Goal: Ask a question: Seek information or help from site administrators or community

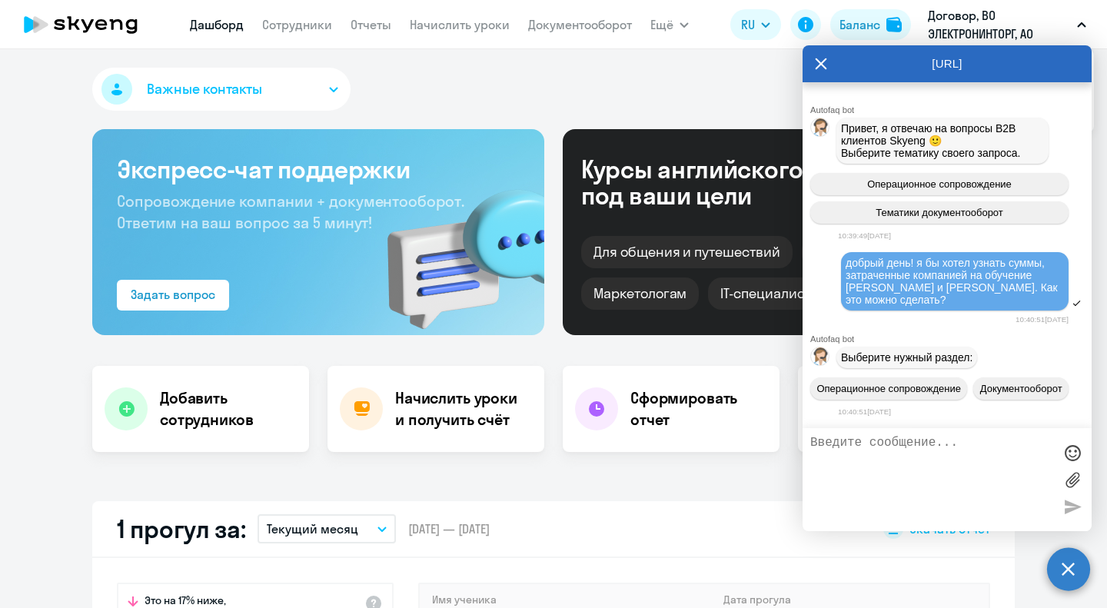
select select "30"
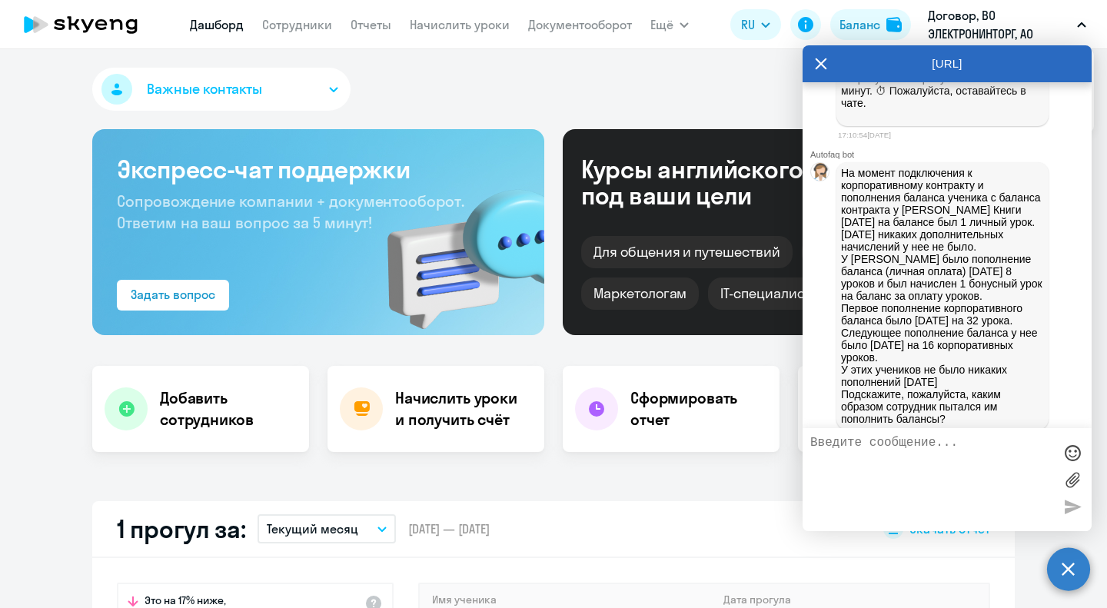
scroll to position [2563, 0]
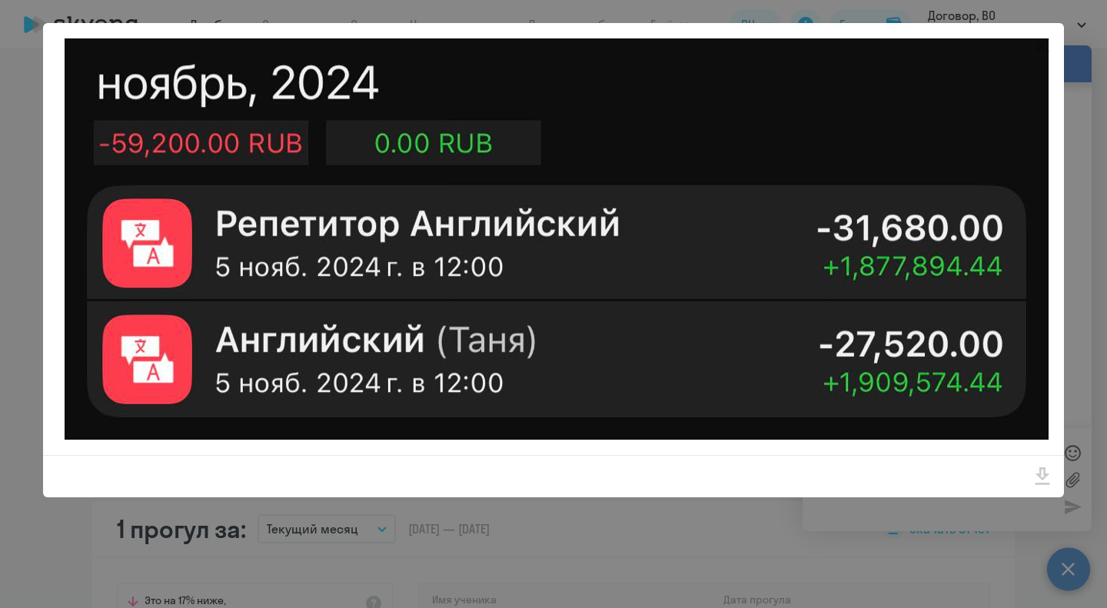
click at [910, 175] on img at bounding box center [557, 238] width 984 height 401
click at [835, 533] on div at bounding box center [553, 304] width 1107 height 608
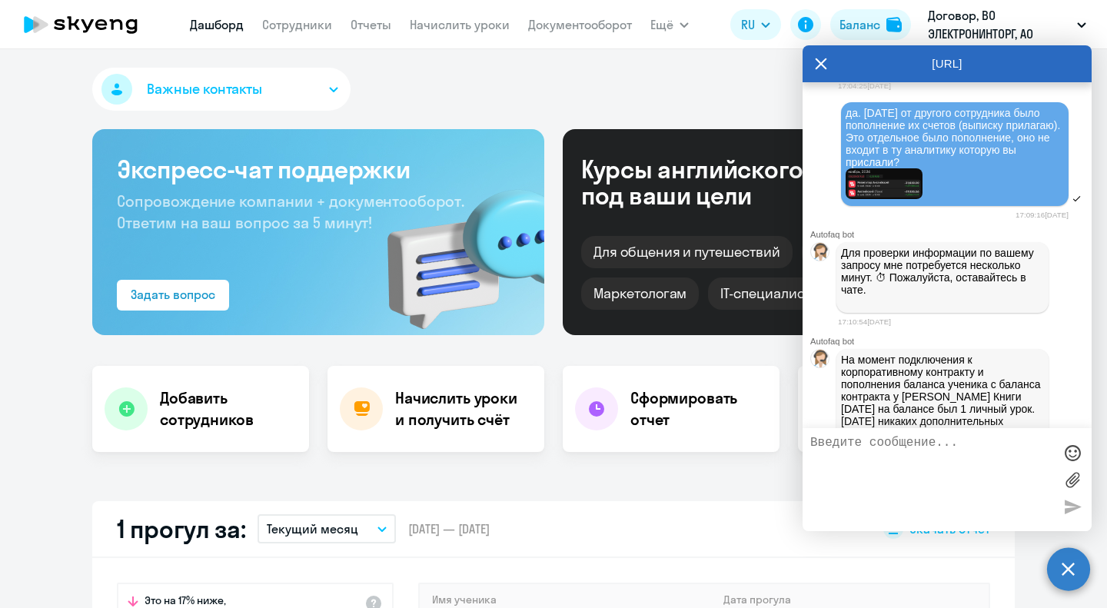
scroll to position [2364, 0]
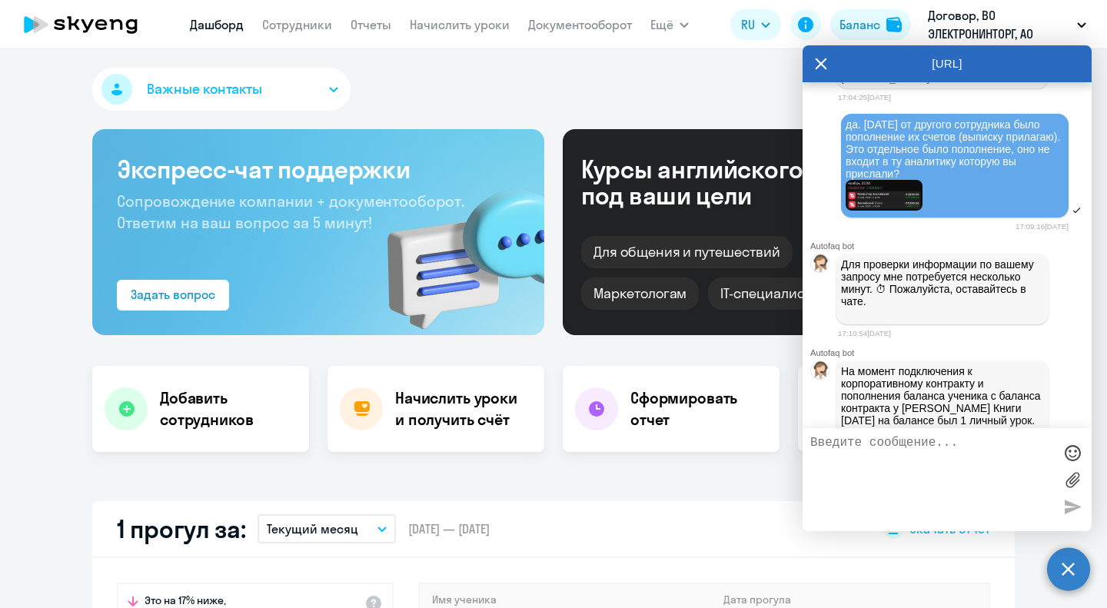
click at [882, 180] on span "да. [DATE] от другого сотрудника было пополнение их счетов (выписку прилагаю). …" at bounding box center [954, 148] width 218 height 61
click at [888, 211] on img at bounding box center [883, 196] width 77 height 32
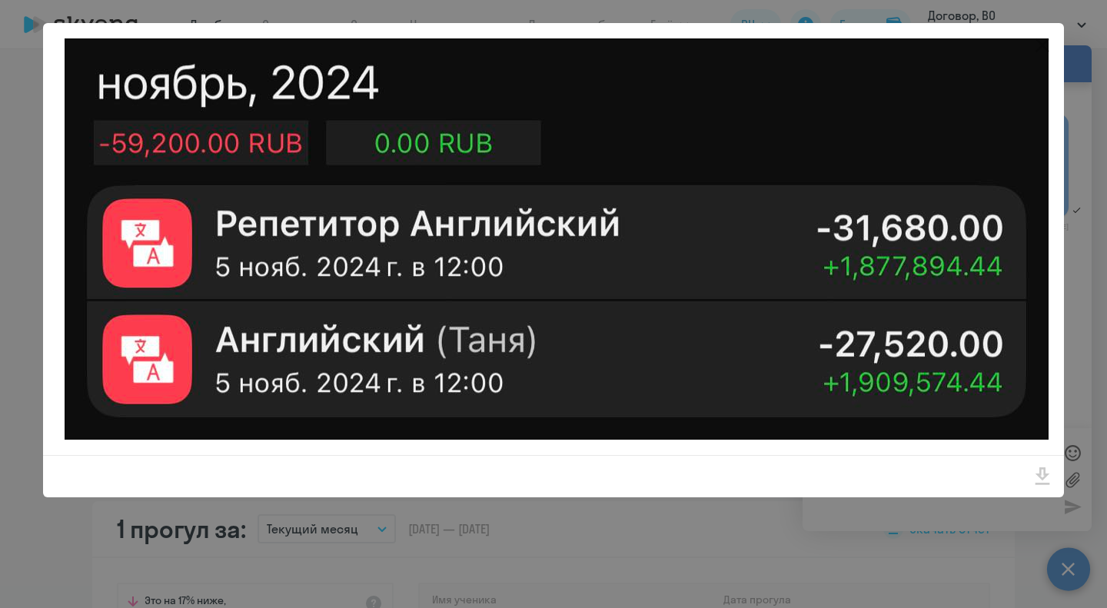
click at [887, 377] on img at bounding box center [557, 238] width 984 height 401
click at [888, 377] on img at bounding box center [557, 238] width 984 height 401
click at [905, 535] on div at bounding box center [553, 304] width 1107 height 608
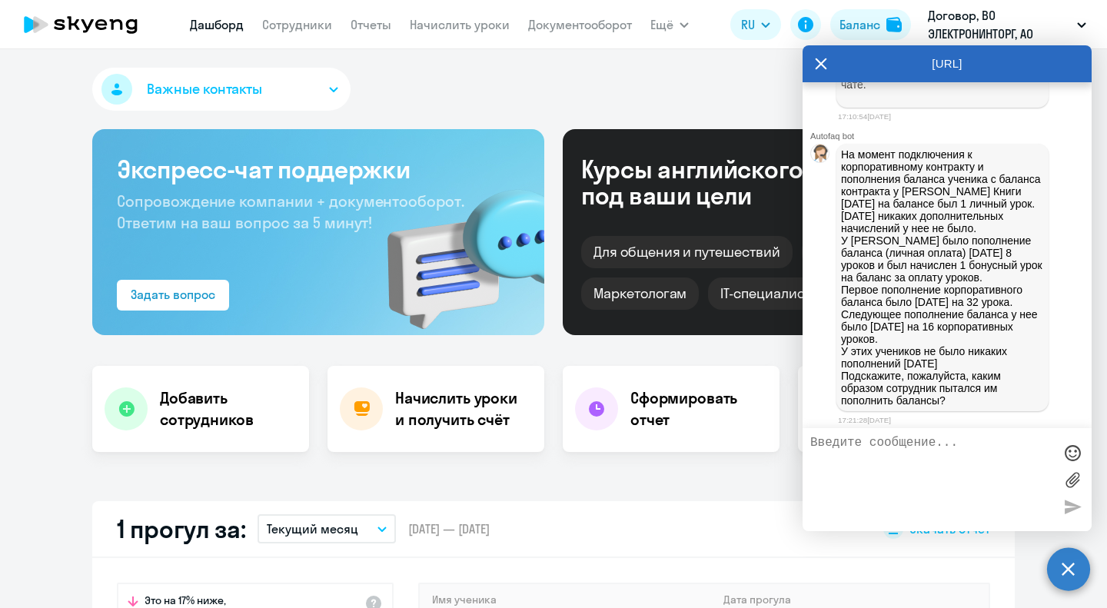
scroll to position [2556, 0]
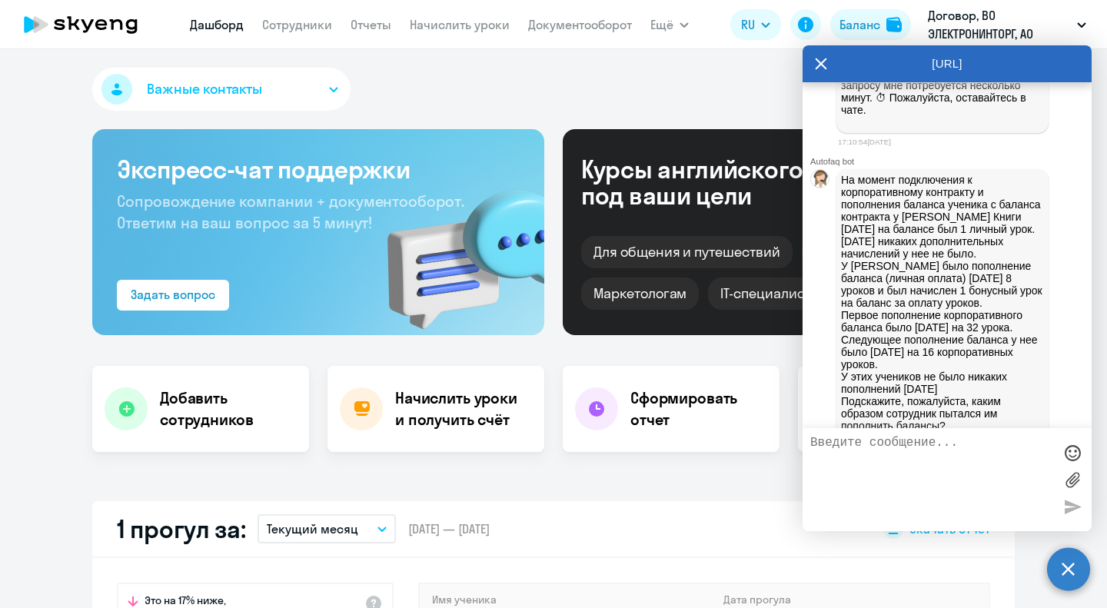
click at [896, 20] on img at bounding box center [883, 4] width 77 height 32
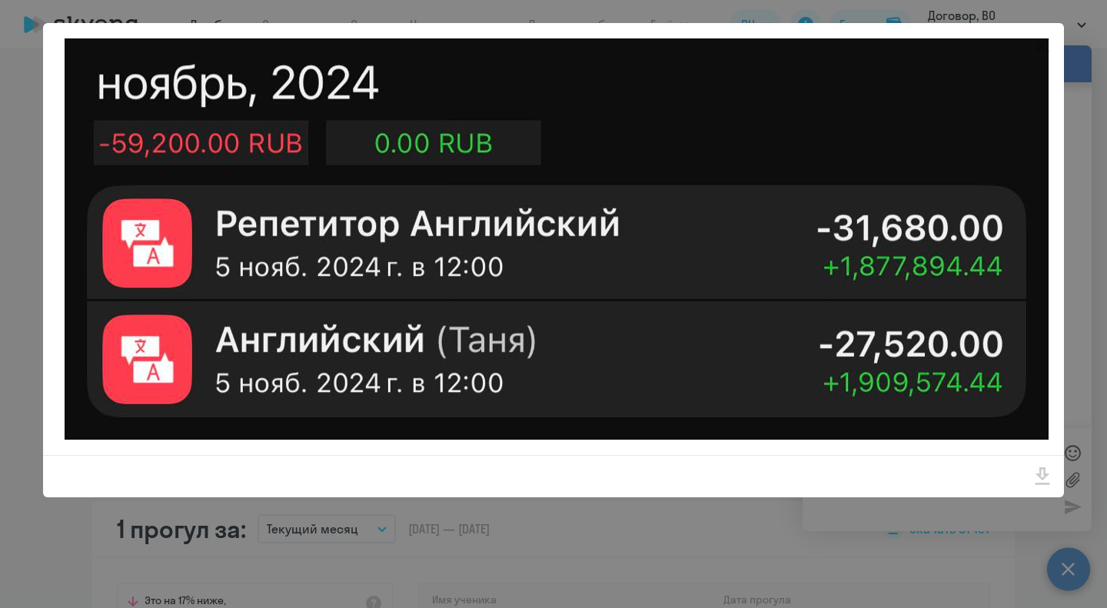
click at [896, 194] on img at bounding box center [557, 238] width 984 height 401
click at [892, 507] on div at bounding box center [553, 304] width 1107 height 608
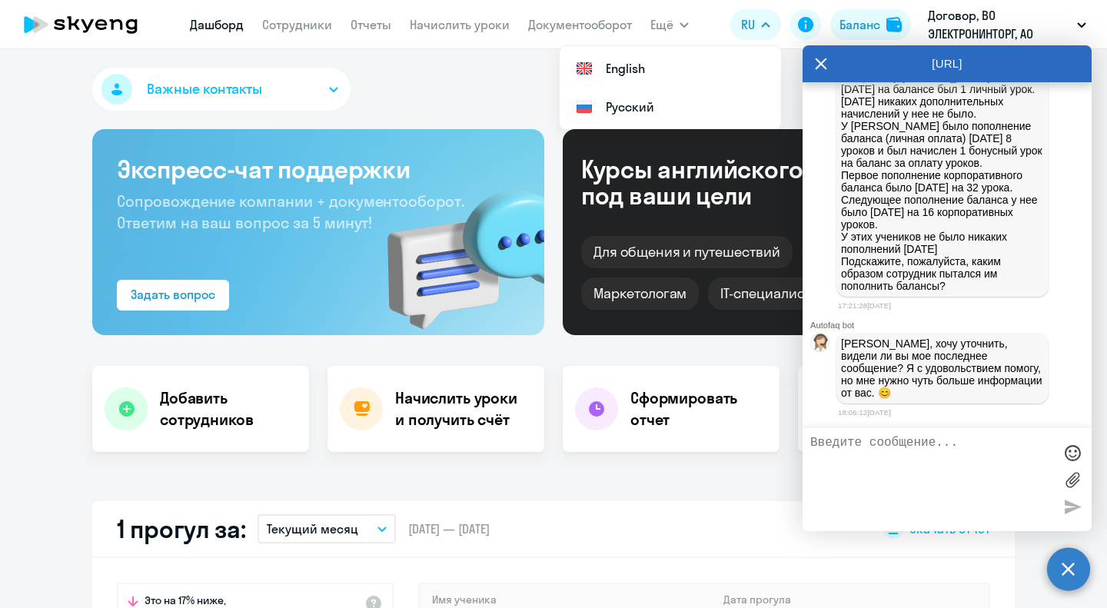
scroll to position [2816, 0]
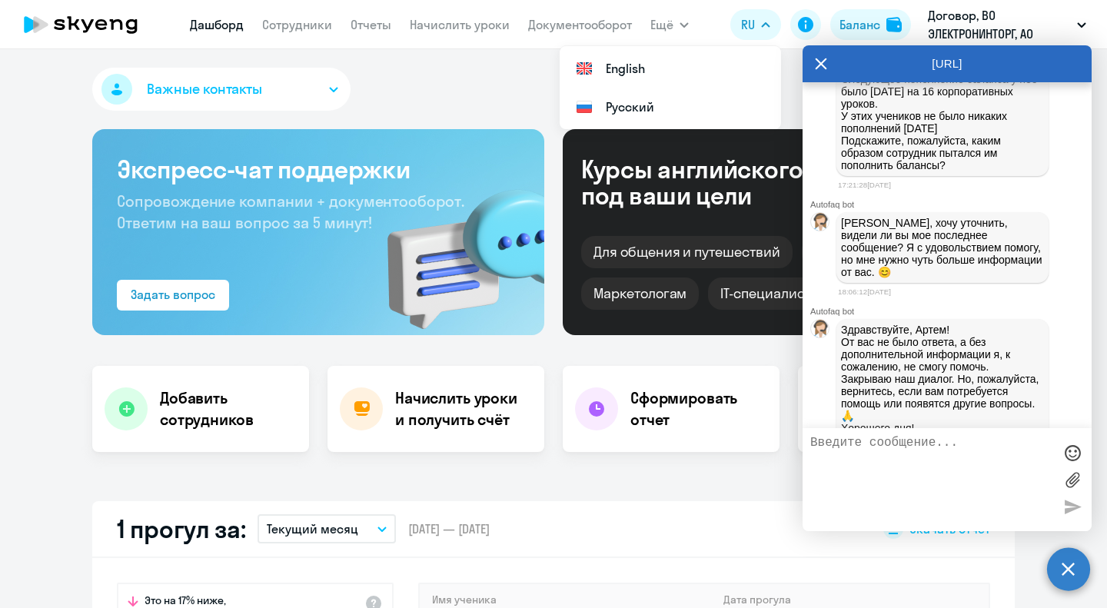
drag, startPoint x: 970, startPoint y: 341, endPoint x: 807, endPoint y: 127, distance: 268.7
click at [841, 127] on p "На момент подключения к корпоративному контракту и пополнения баланса ученика с…" at bounding box center [942, 42] width 203 height 258
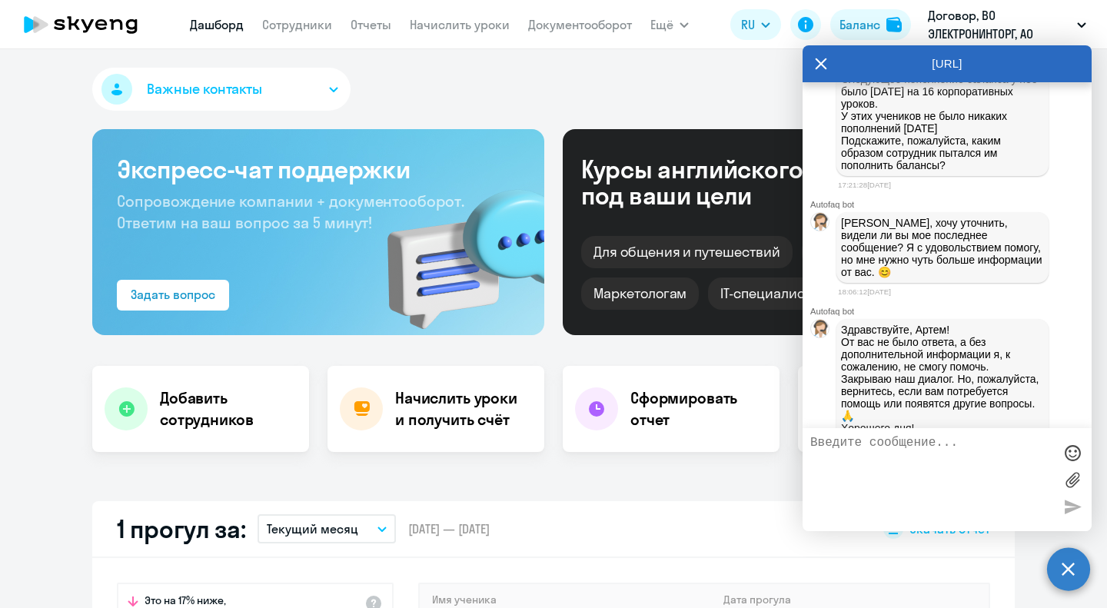
copy div "На момент подключения к корпоративному контракту и пополнения баланса ученика с…"
click at [923, 454] on textarea at bounding box center [931, 480] width 243 height 88
click at [983, 446] on textarea "добрый день! прошу напрвить информацию" at bounding box center [931, 480] width 243 height 88
click at [945, 454] on textarea "добрый день! прошу направить информацию" at bounding box center [931, 480] width 243 height 88
drag, startPoint x: 1035, startPoint y: 452, endPoint x: 907, endPoint y: 439, distance: 128.3
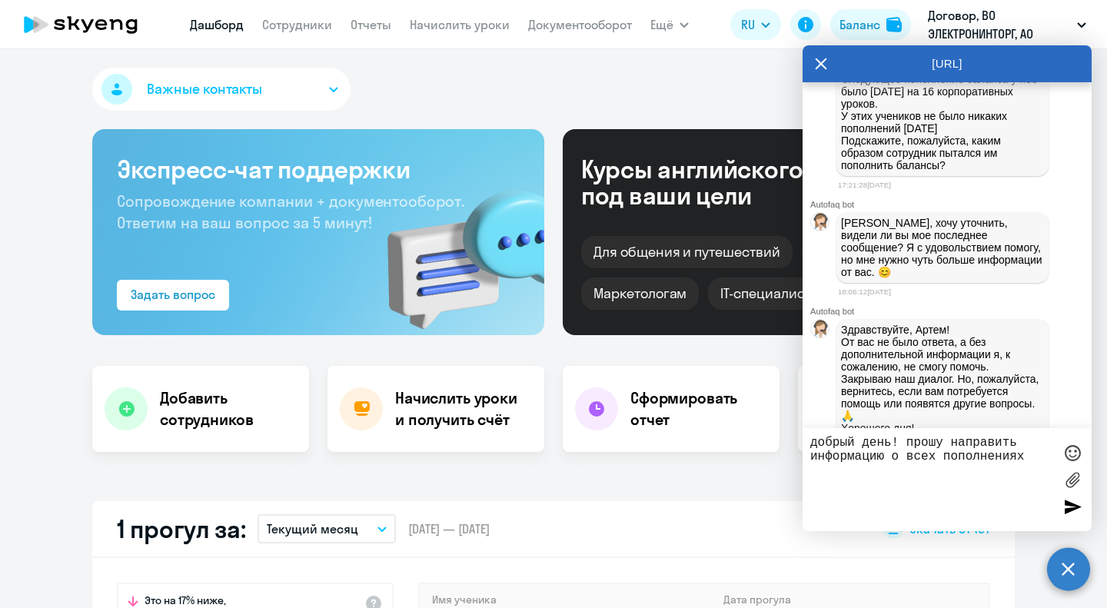
click at [907, 439] on textarea "добрый день! прошу направить информацию о всех пополнениях" at bounding box center [931, 480] width 243 height 88
type textarea "добрый день! вы можете направить информацию о всех личных пополнениях счетов да…"
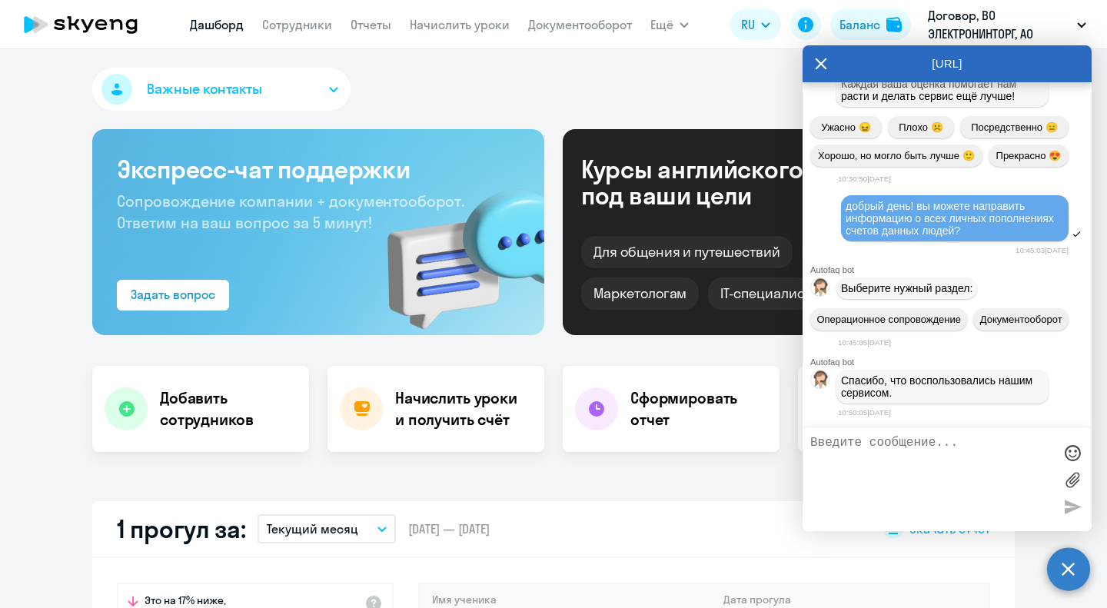
scroll to position [3540, 0]
type textarea "оператор"
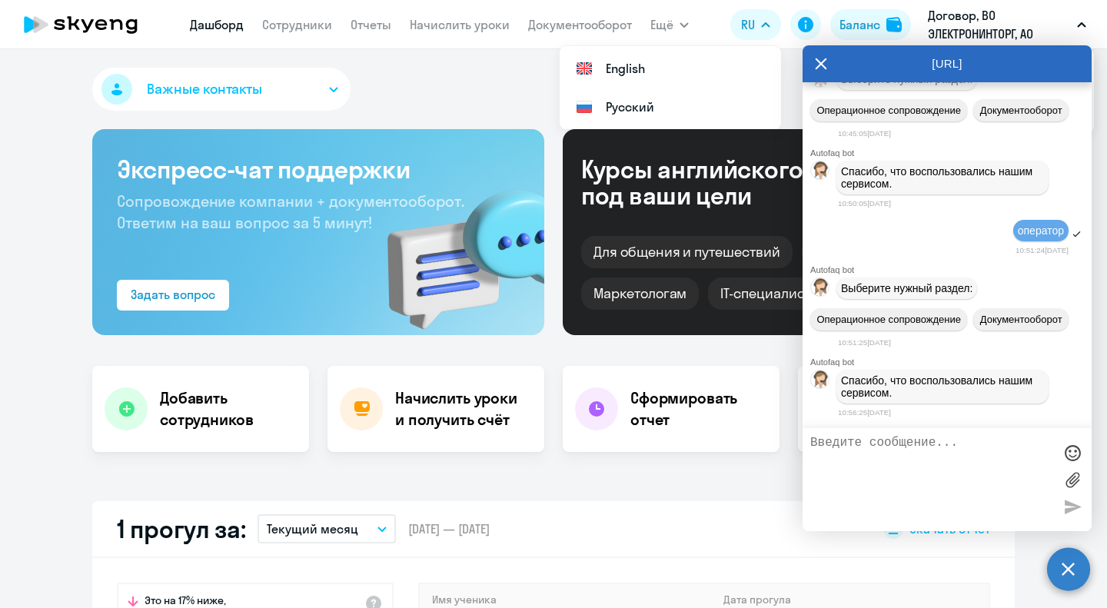
scroll to position [3470, 0]
drag, startPoint x: 975, startPoint y: 261, endPoint x: 845, endPoint y: 236, distance: 131.6
click at [845, 28] on div "добрый день! вы можете направить информацию о всех личных пополнениях счетов да…" at bounding box center [954, 9] width 218 height 37
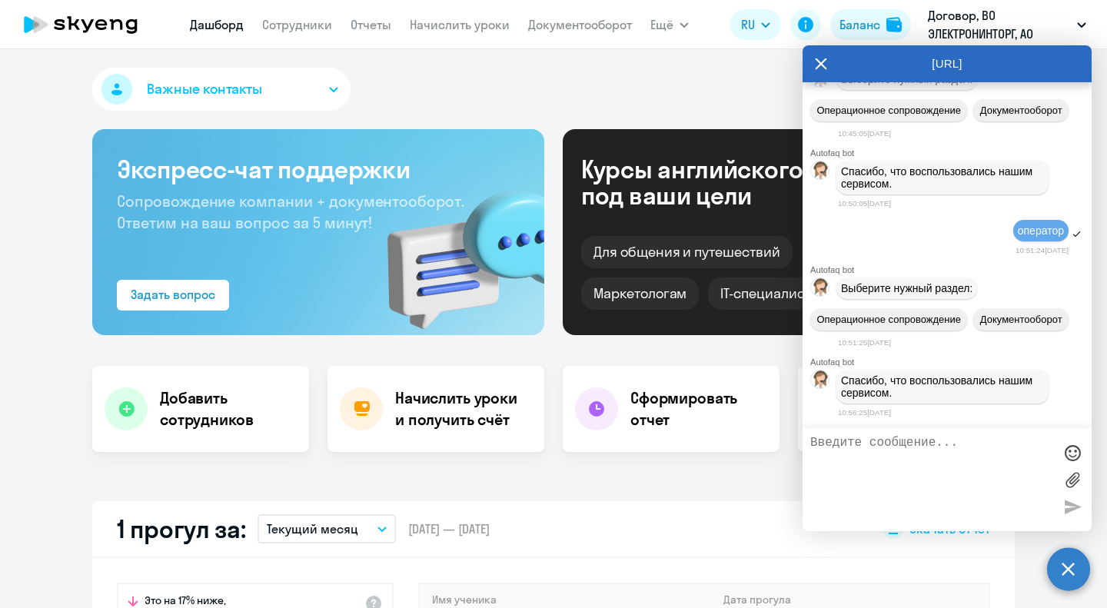
click at [847, 28] on span "добрый день! вы можете направить информацию о всех личных пополнениях счетов да…" at bounding box center [950, 9] width 211 height 37
drag, startPoint x: 984, startPoint y: 259, endPoint x: 826, endPoint y: 231, distance: 160.1
click at [826, 35] on div "добрый день! вы можете направить информацию о всех личных пополнениях счетов да…" at bounding box center [946, 10] width 289 height 51
copy span "добрый день! вы можете направить информацию о всех личных пополнениях счетов да…"
click at [909, 467] on textarea at bounding box center [931, 480] width 243 height 88
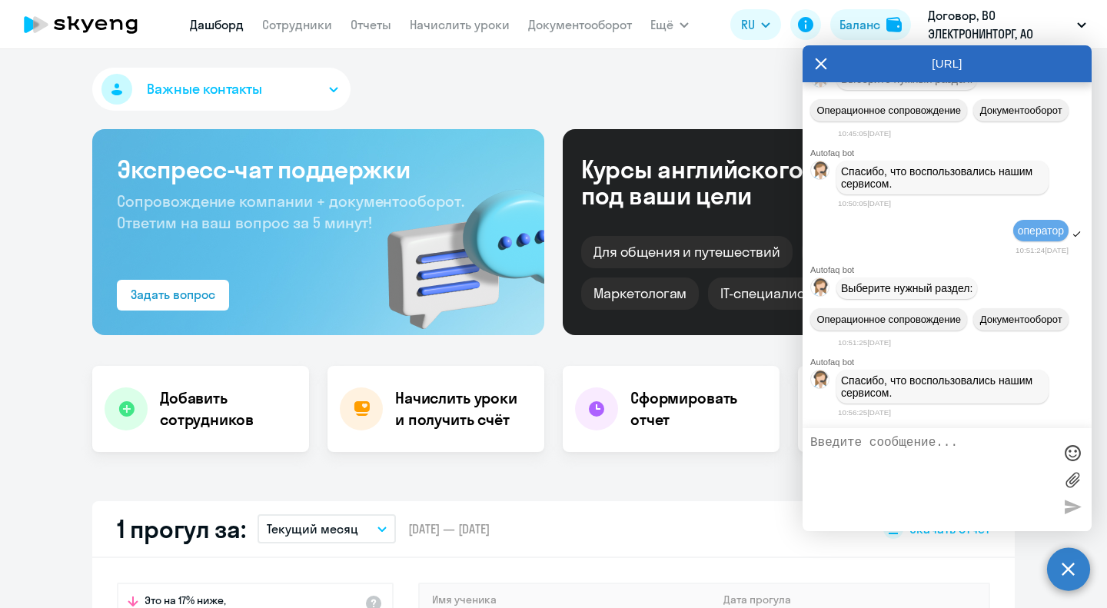
paste textarea "добрый день! вы можете направить информацию о всех личных пополнениях счетов да…"
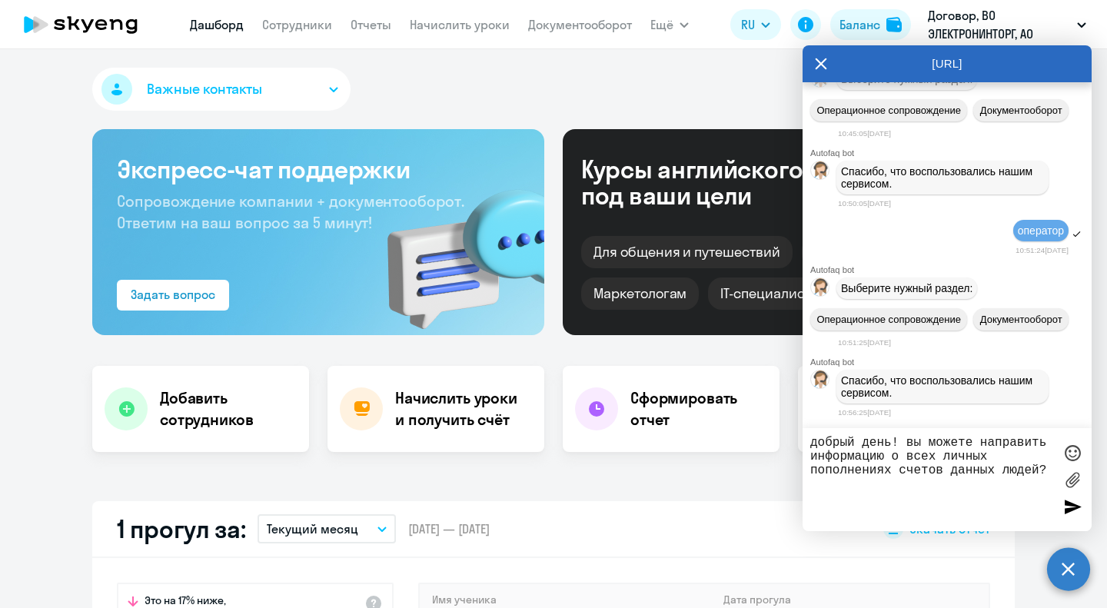
type textarea "добрый день! вы можете направить информацию о всех личных пополнениях счетов да…"
click at [1068, 502] on div at bounding box center [1072, 506] width 23 height 23
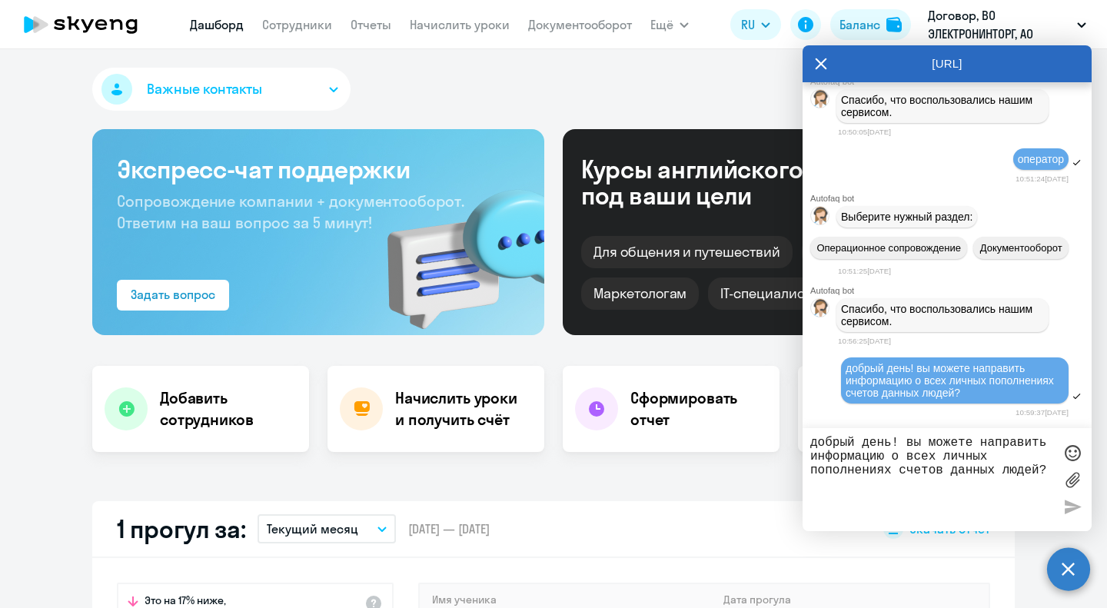
scroll to position [3987, 0]
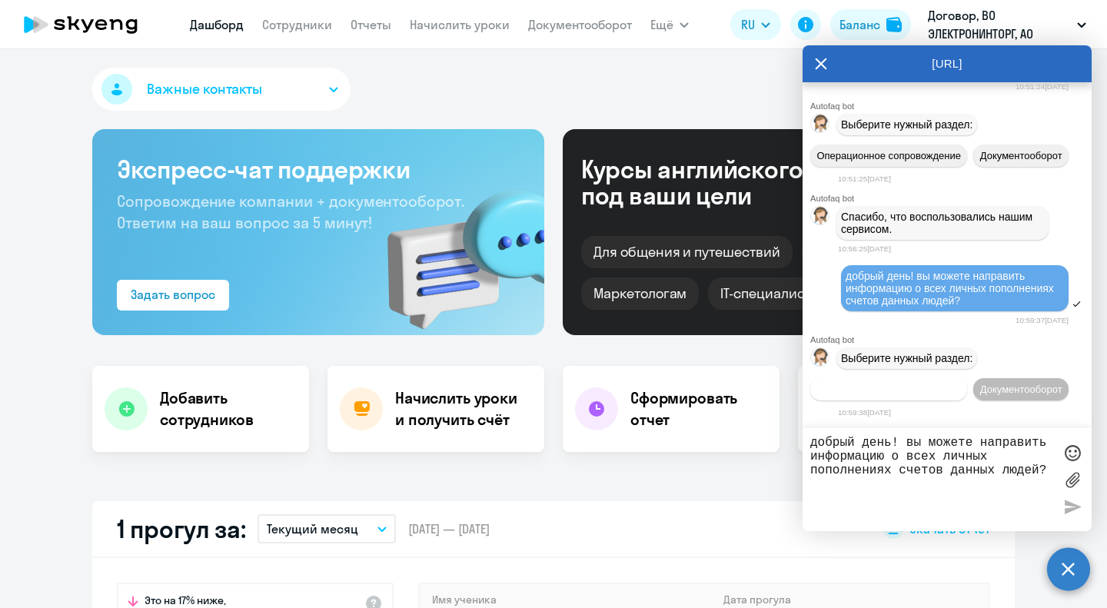
click at [922, 384] on span "Операционное сопровождение" at bounding box center [888, 390] width 145 height 12
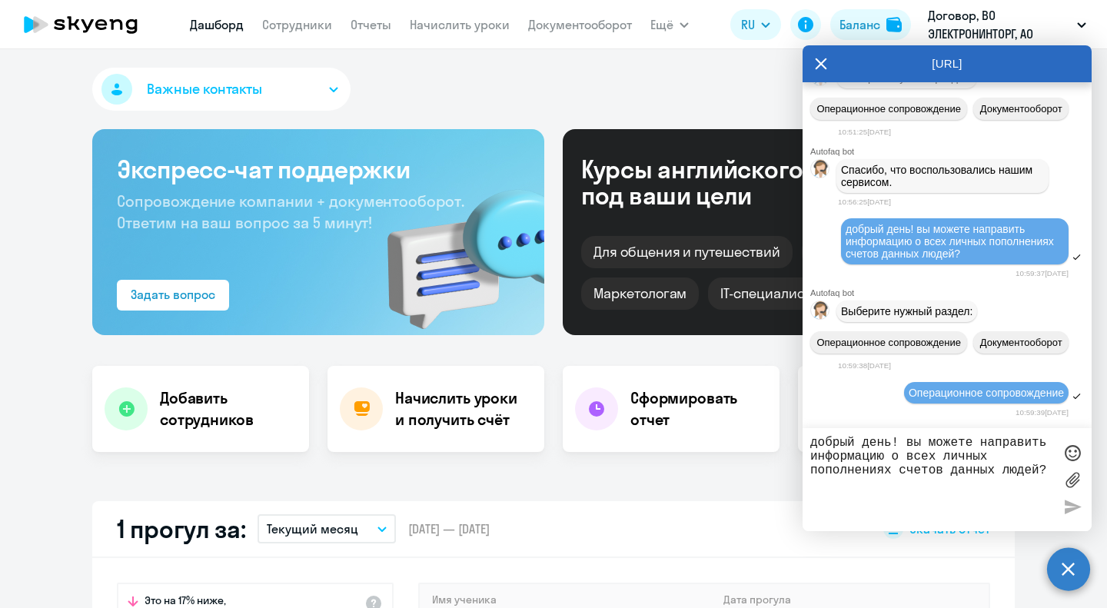
scroll to position [4131, 0]
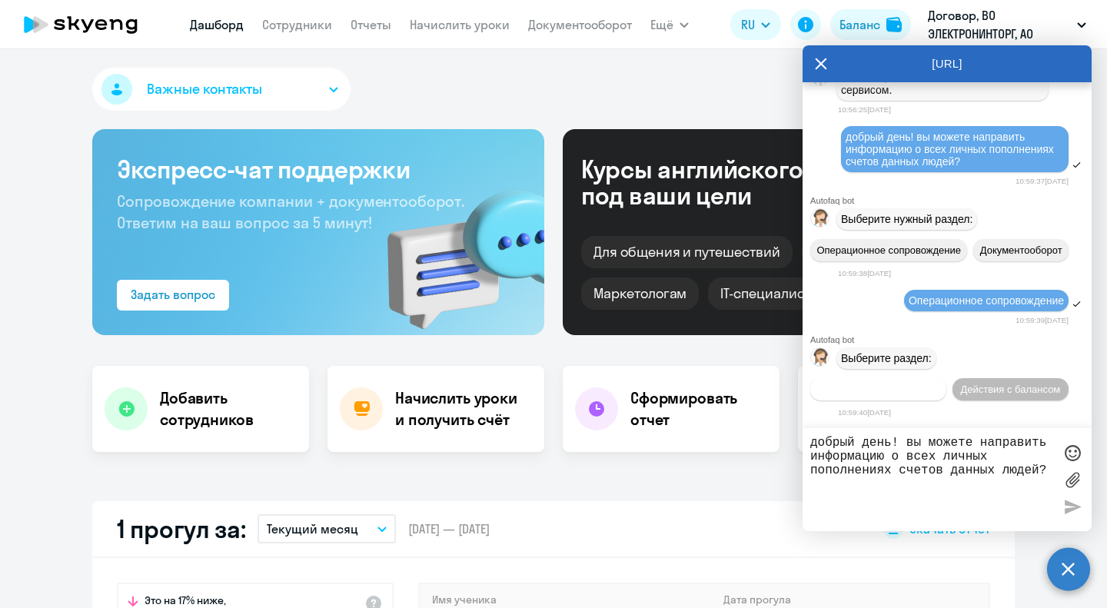
click at [899, 387] on span "Действия по сотрудникам" at bounding box center [878, 390] width 119 height 12
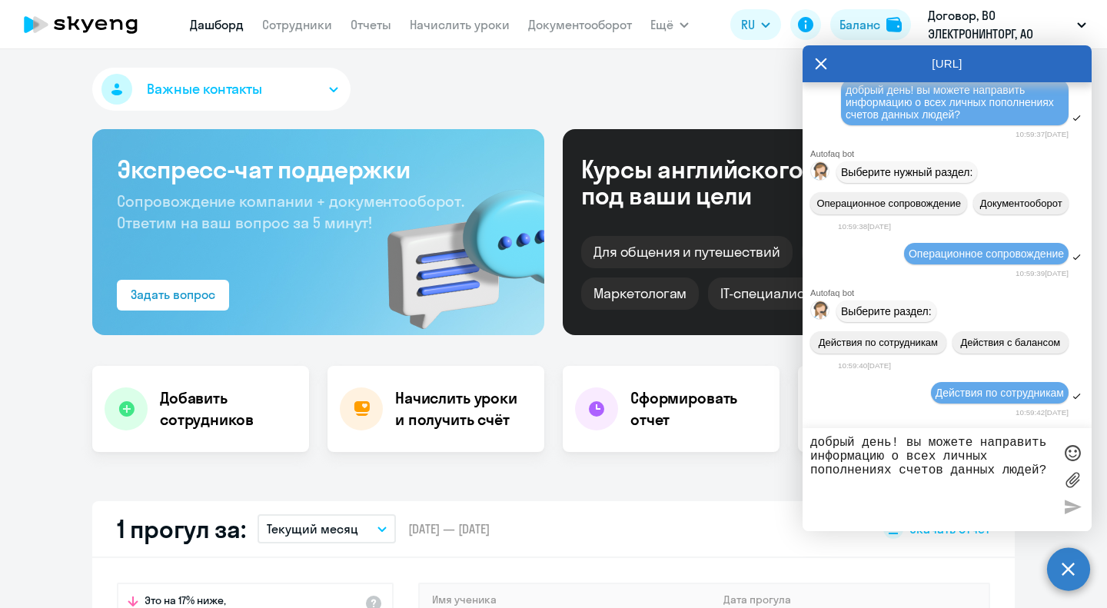
scroll to position [4337, 0]
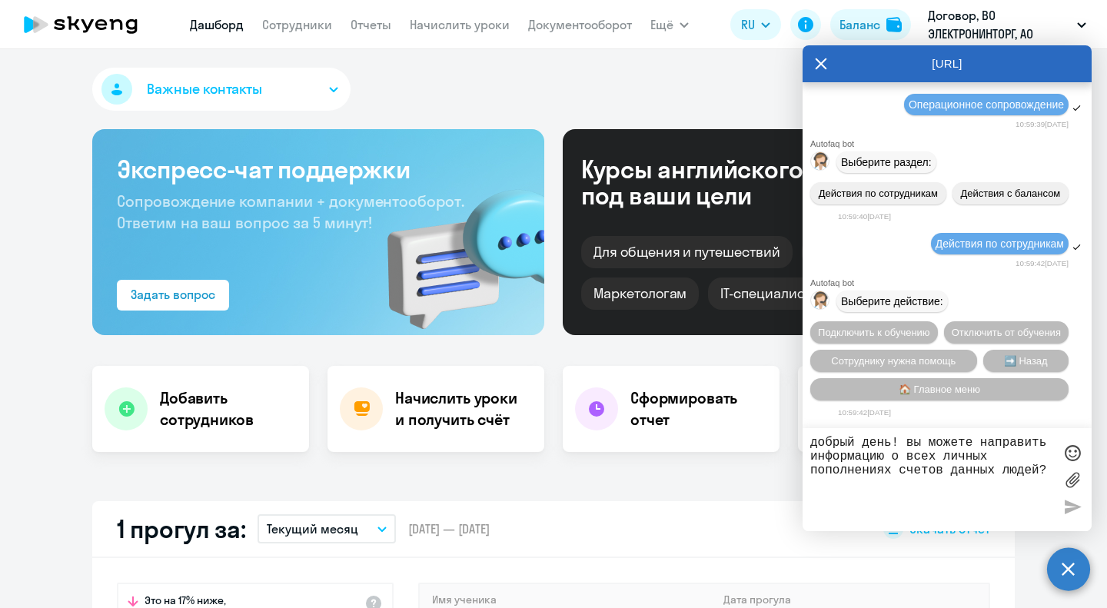
click at [902, 465] on textarea "добрый день! вы можете направить информацию о всех личных пополнениях счетов да…" at bounding box center [931, 480] width 243 height 88
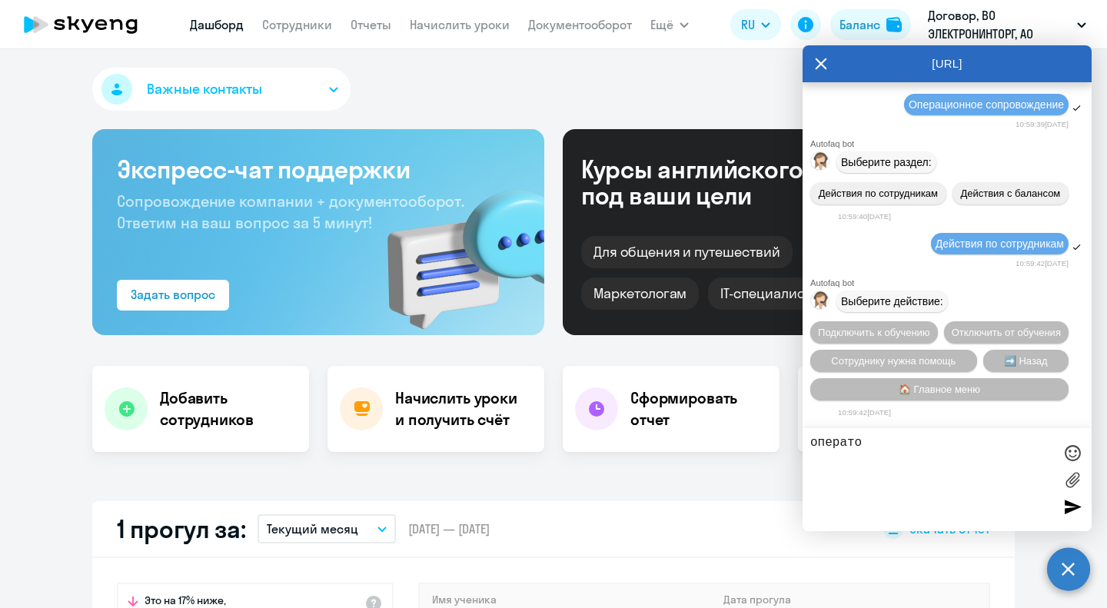
type textarea "оператор"
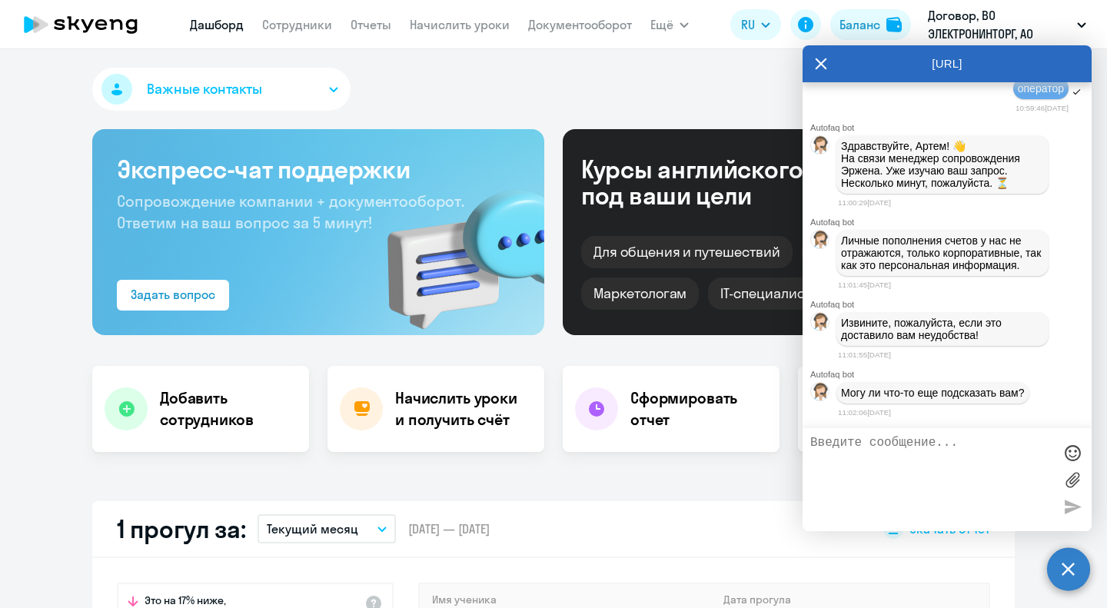
scroll to position [4708, 0]
type textarea "ок, спасибо"
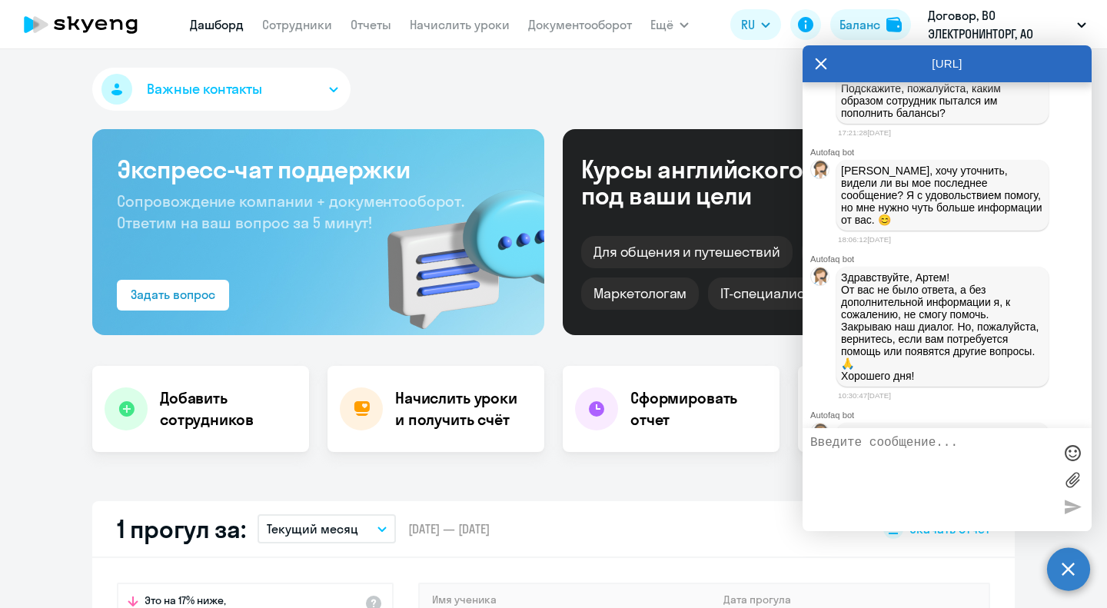
scroll to position [2866, 0]
drag, startPoint x: 842, startPoint y: 162, endPoint x: 1034, endPoint y: 203, distance: 195.7
copy p "У [PERSON_NAME] было пополнение баланса (личная оплата) [DATE] 8 уроков и был н…"
click at [913, 475] on textarea at bounding box center [931, 480] width 243 height 88
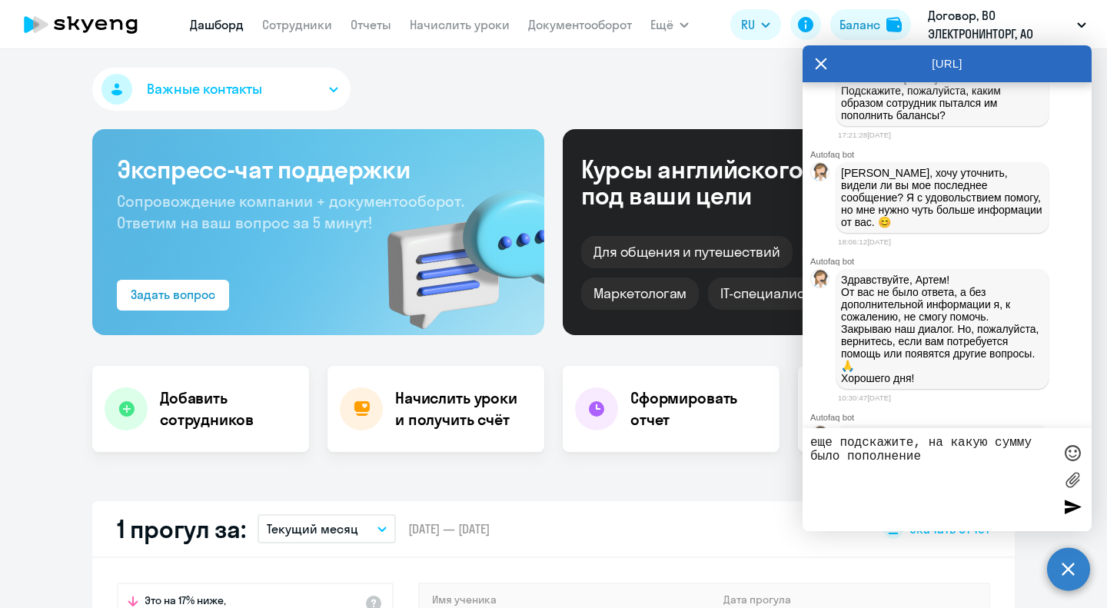
paste textarea "У [PERSON_NAME] было пополнение баланса (личная оплата) [DATE] 8 уроков и был н…"
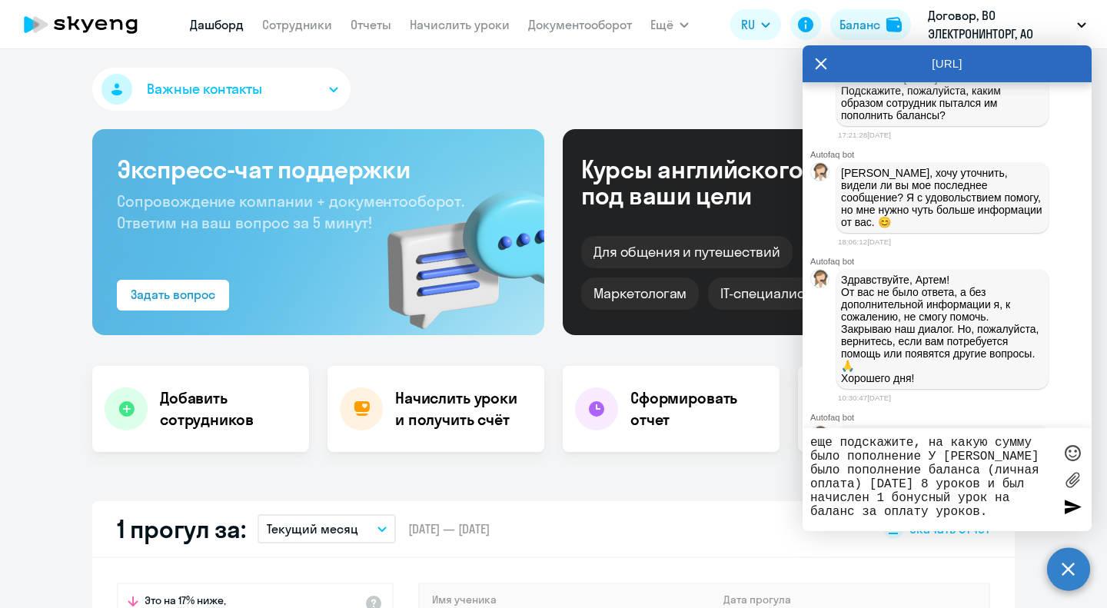
drag, startPoint x: 811, startPoint y: 470, endPoint x: 978, endPoint y: 467, distance: 167.6
click at [978, 467] on textarea "еще подскажите, на какую сумму было пополнение У [PERSON_NAME] было пополнение …" at bounding box center [931, 480] width 243 height 88
drag, startPoint x: 1049, startPoint y: 501, endPoint x: 853, endPoint y: 483, distance: 196.8
click at [853, 483] on textarea "еще подскажите, на какую сумму было пополнение У [PERSON_NAME] (личная оплата) …" at bounding box center [931, 480] width 243 height 88
type textarea "еще подскажите, на какую сумму было пополнение У [PERSON_NAME] (личная оплата) …"
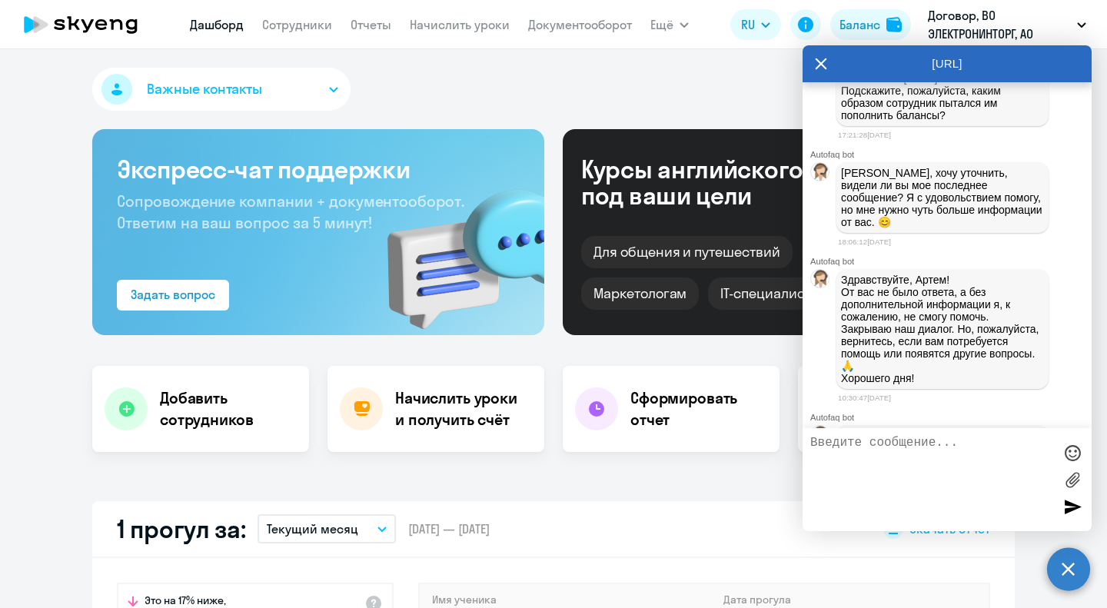
scroll to position [5177, 0]
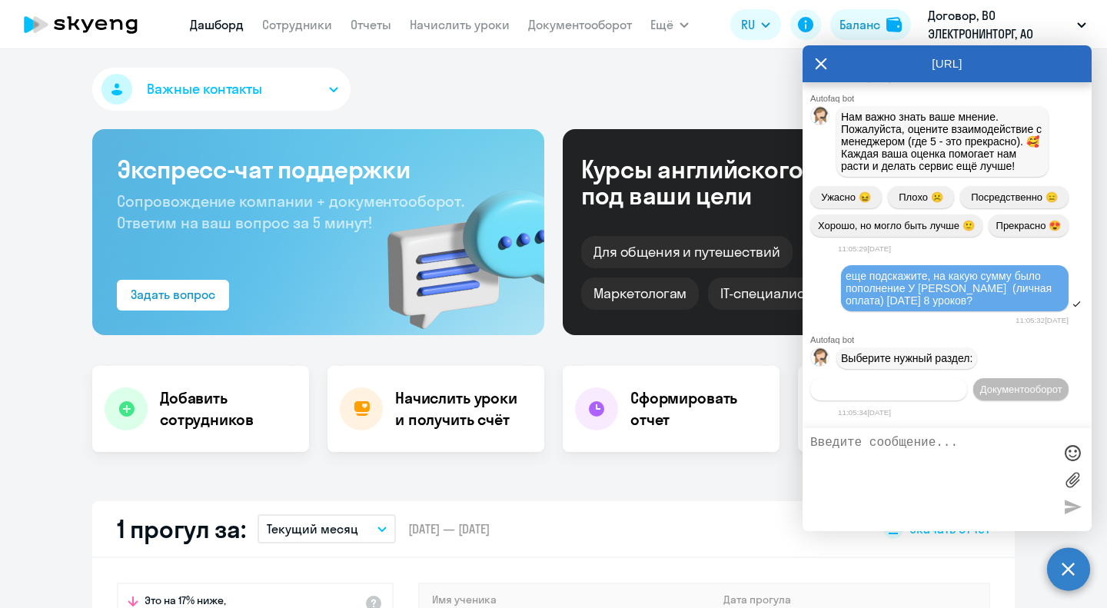
click at [902, 378] on button "Операционное сопровождение" at bounding box center [888, 389] width 157 height 22
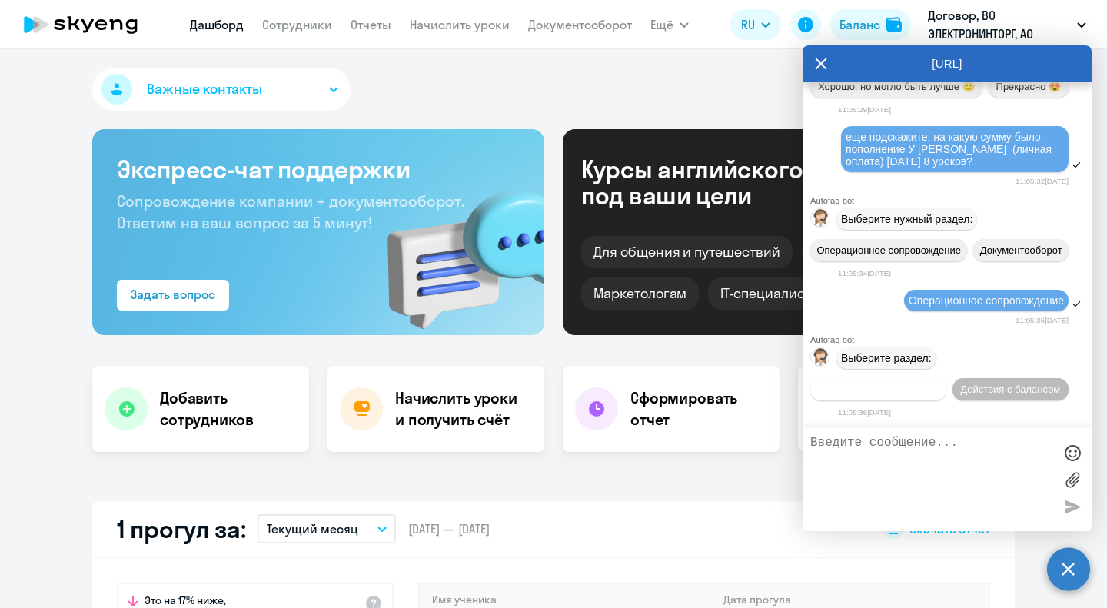
scroll to position [5447, 0]
click at [892, 386] on span "Действия по сотрудникам" at bounding box center [878, 390] width 119 height 12
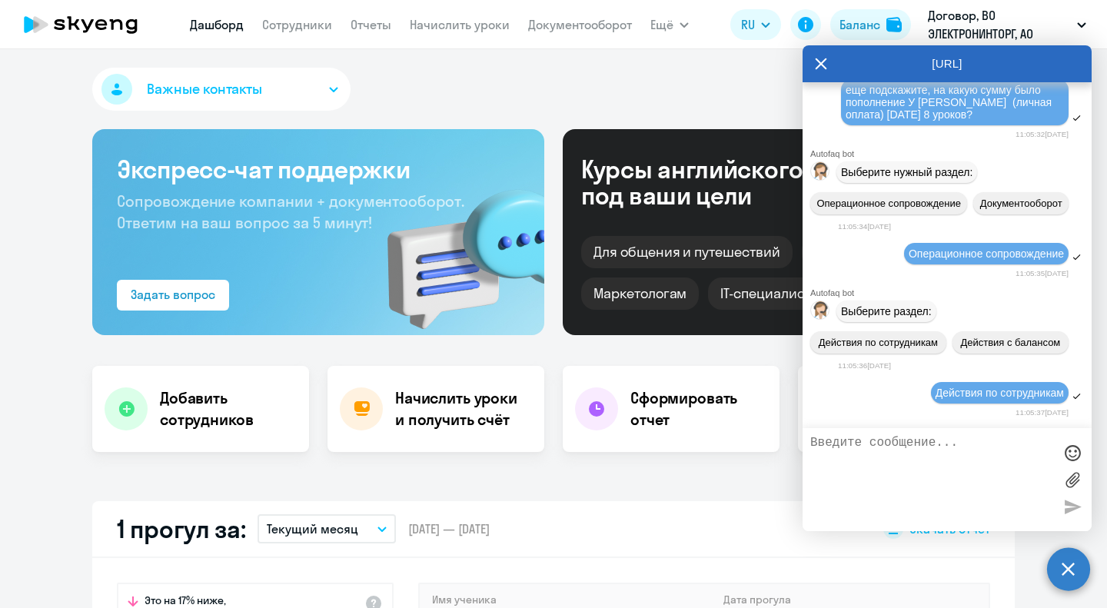
click at [892, 459] on textarea at bounding box center [931, 480] width 243 height 88
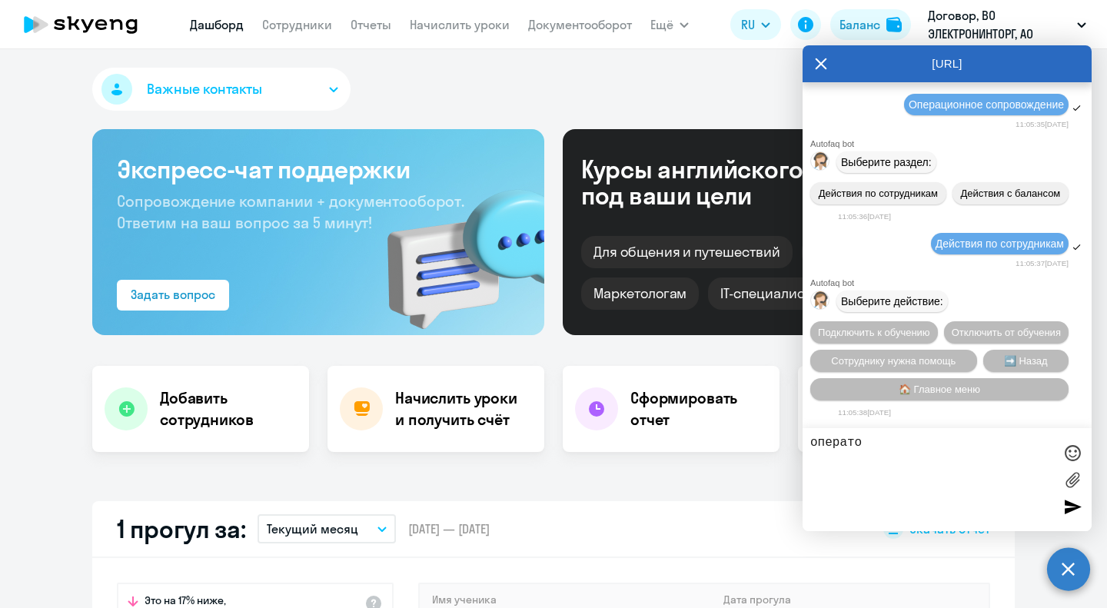
type textarea "оператор"
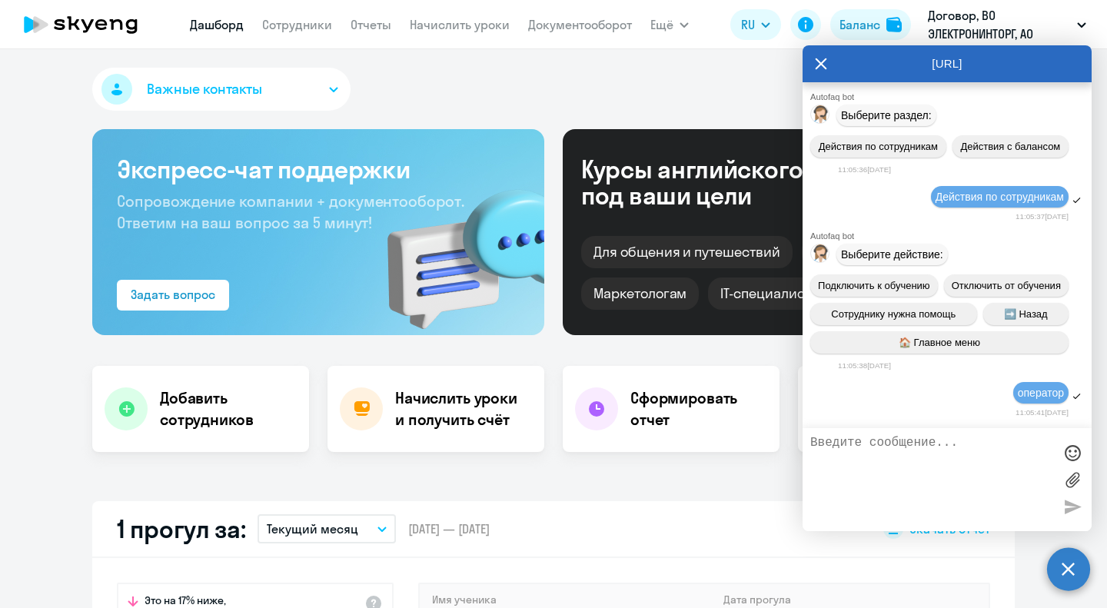
scroll to position [5393, 0]
click at [573, 112] on div "Важные контакты" at bounding box center [553, 92] width 922 height 49
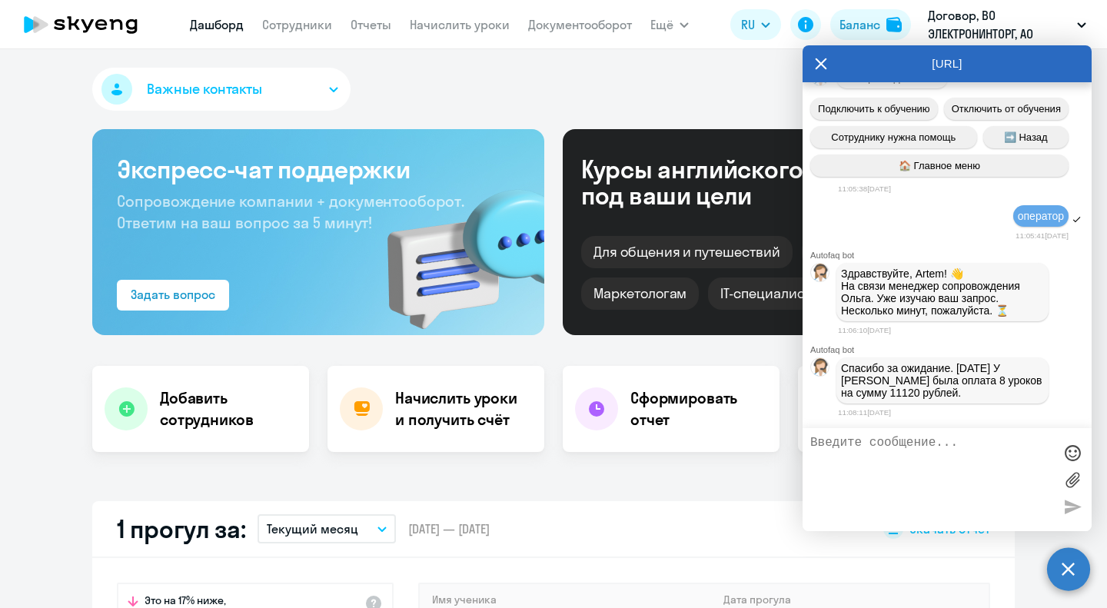
scroll to position [5890, 0]
click at [937, 478] on textarea at bounding box center [931, 480] width 243 height 88
type textarea "спасибо"
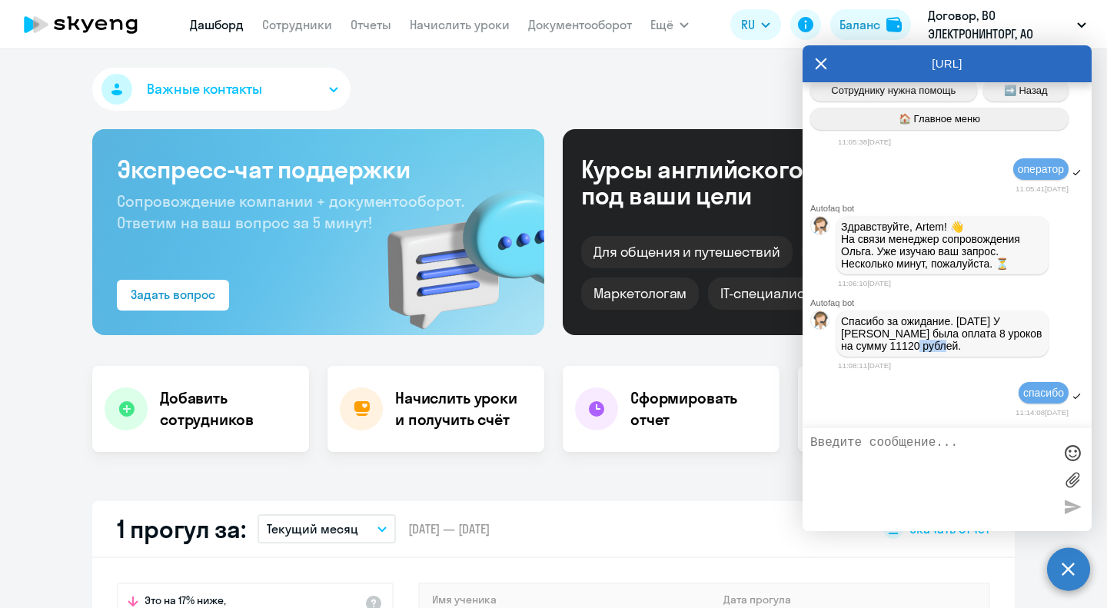
drag, startPoint x: 921, startPoint y: 341, endPoint x: 893, endPoint y: 341, distance: 27.7
click at [893, 341] on p "Спасибо за ожидание. [DATE] У [PERSON_NAME] была оплата 8 уроков на сумму 11120…" at bounding box center [942, 333] width 203 height 37
copy p "11120"
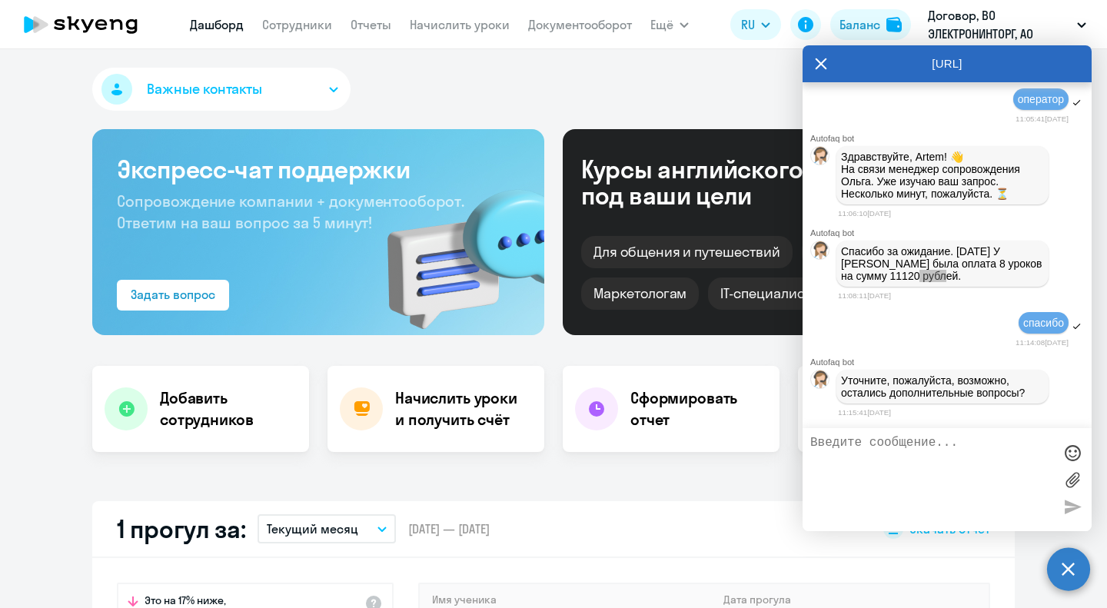
scroll to position [6012, 0]
